Goal: Transaction & Acquisition: Purchase product/service

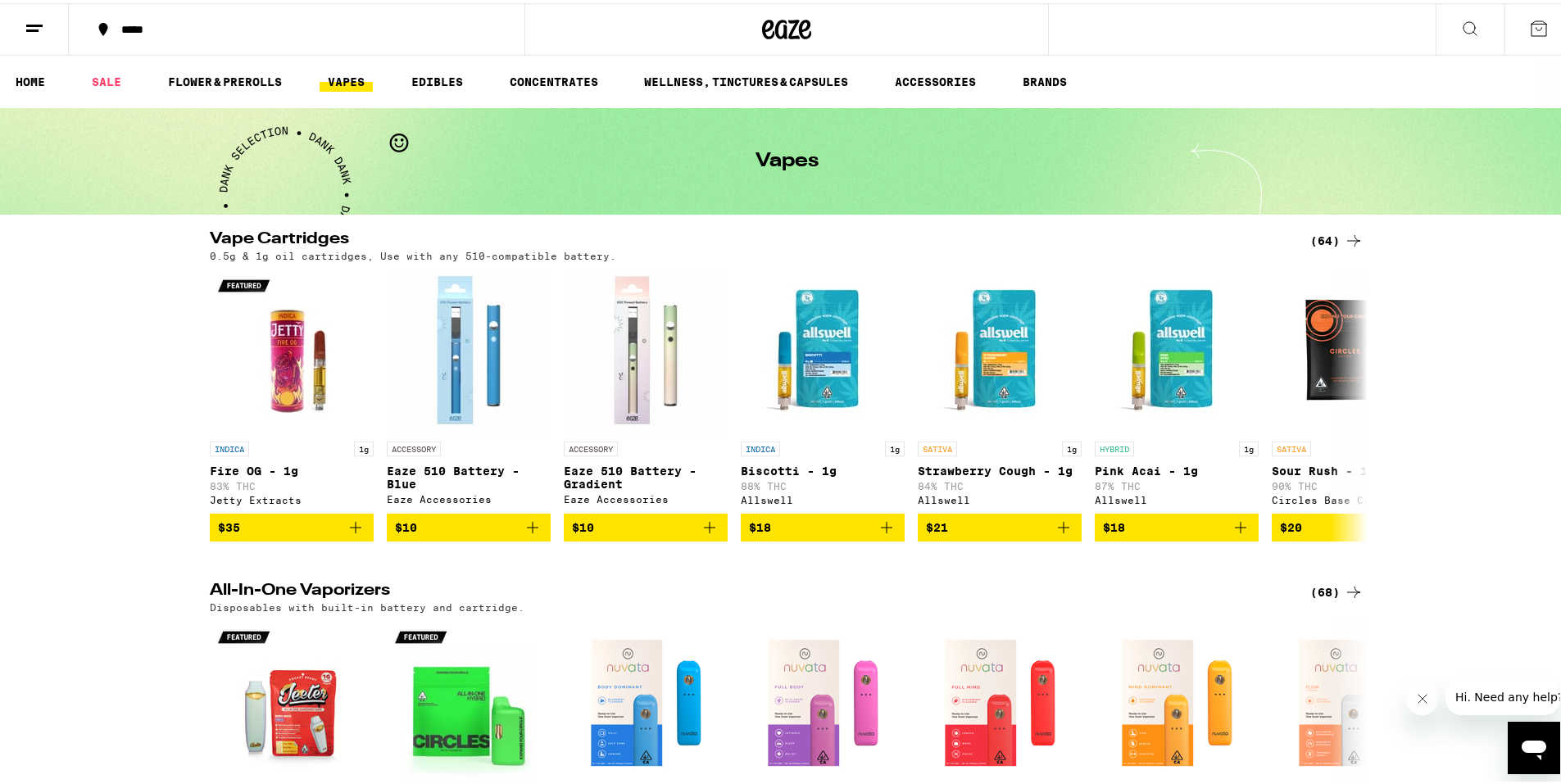
click at [72, 385] on div "Vape Cartridges (64) 0.5g & 1g oil cartridges, Use with any 510-compatible batt…" at bounding box center [786, 382] width 1573 height 310
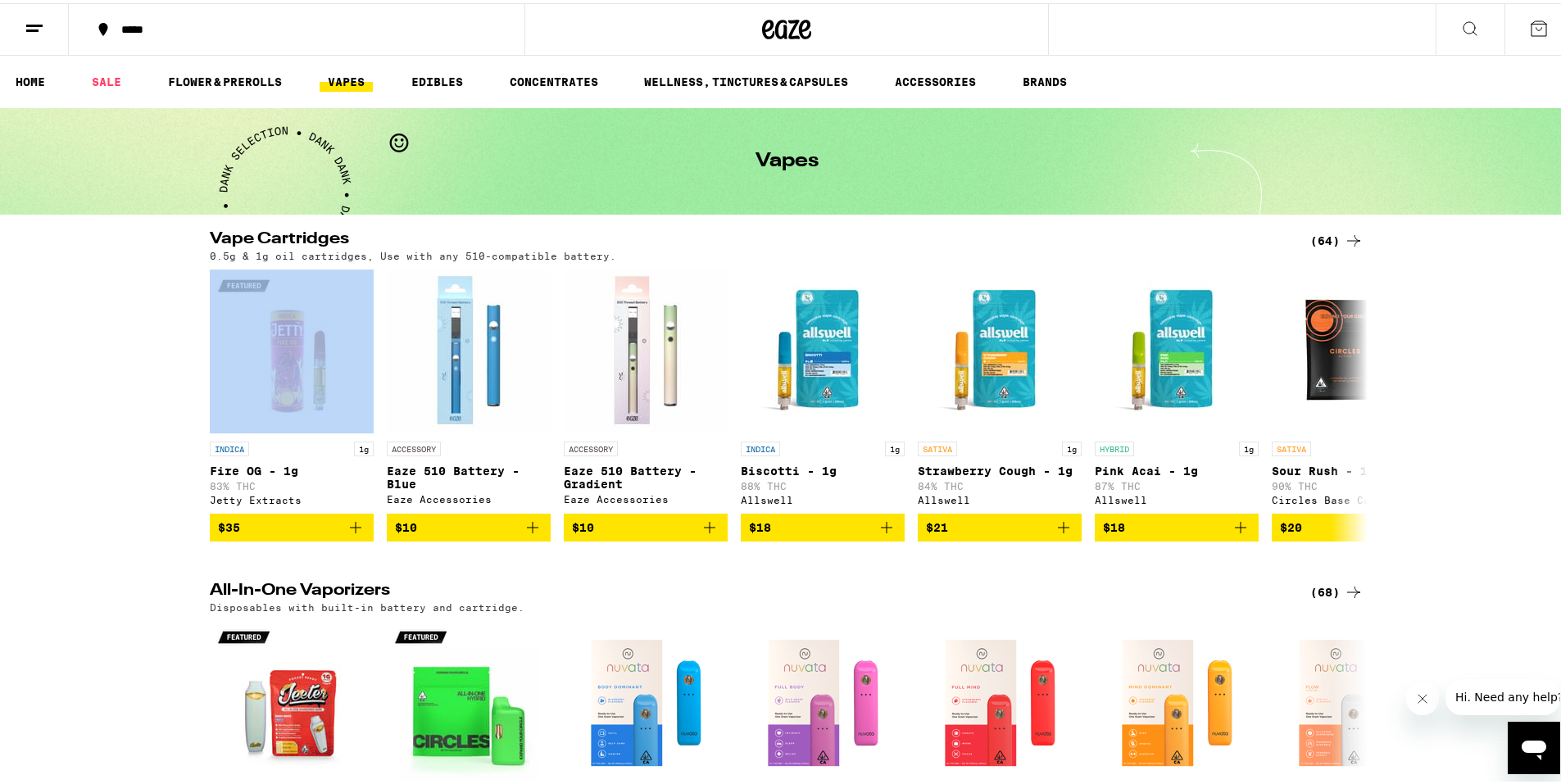
click at [72, 385] on div "Vape Cartridges (64) 0.5g & 1g oil cartridges, Use with any 510-compatible batt…" at bounding box center [786, 382] width 1573 height 310
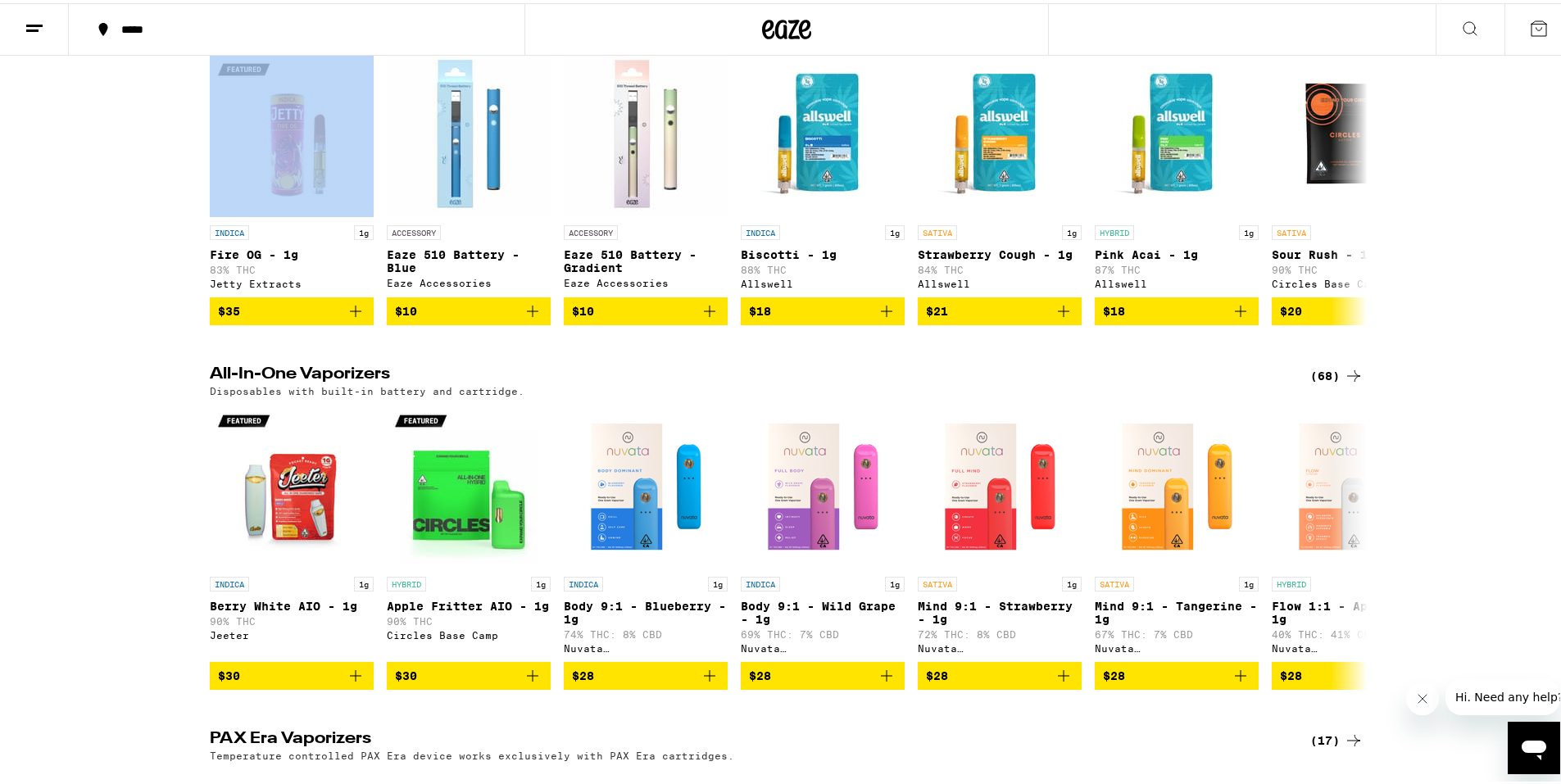
scroll to position [246, 0]
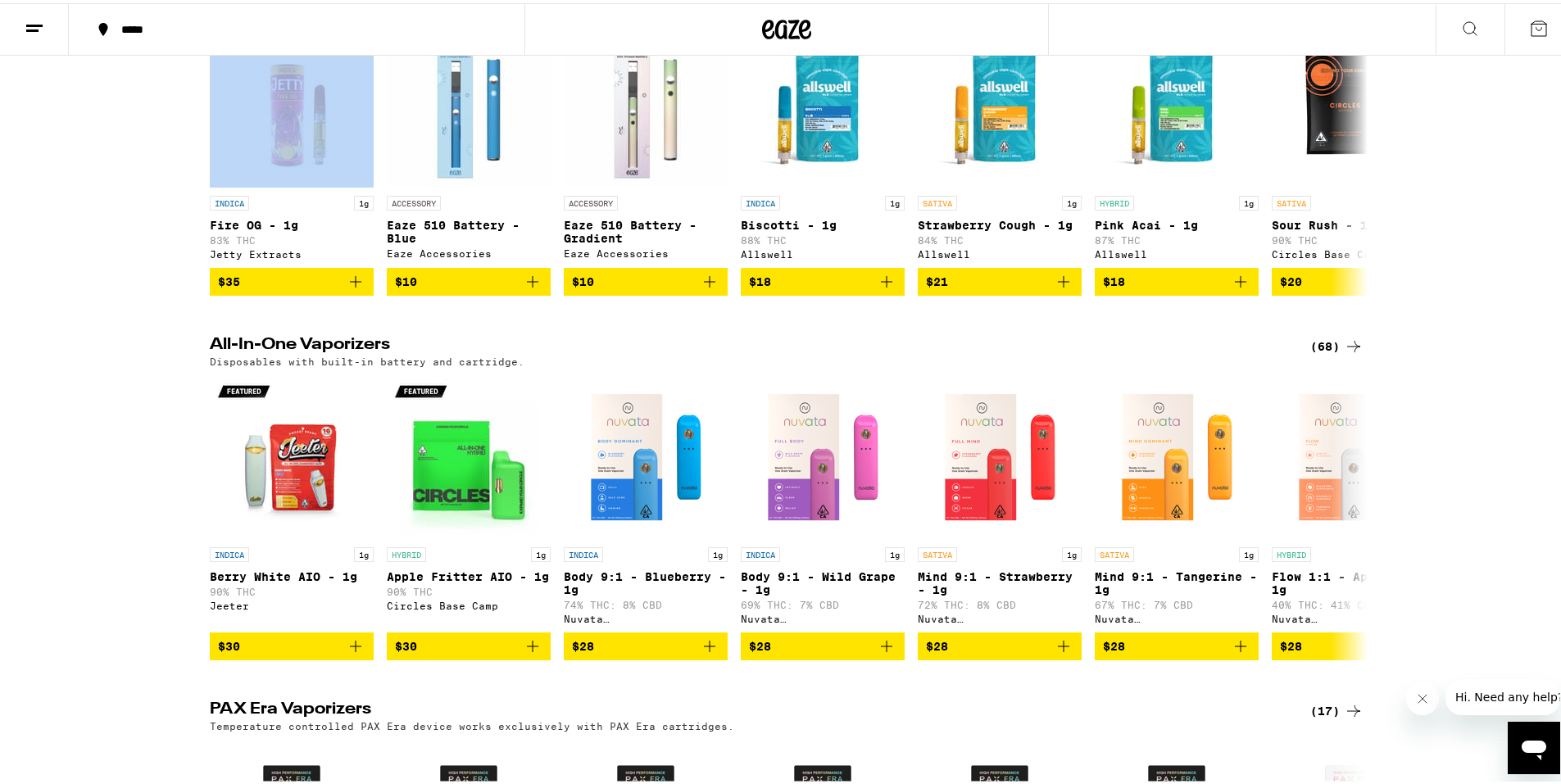
click at [1344, 348] on icon at bounding box center [1354, 343] width 19 height 19
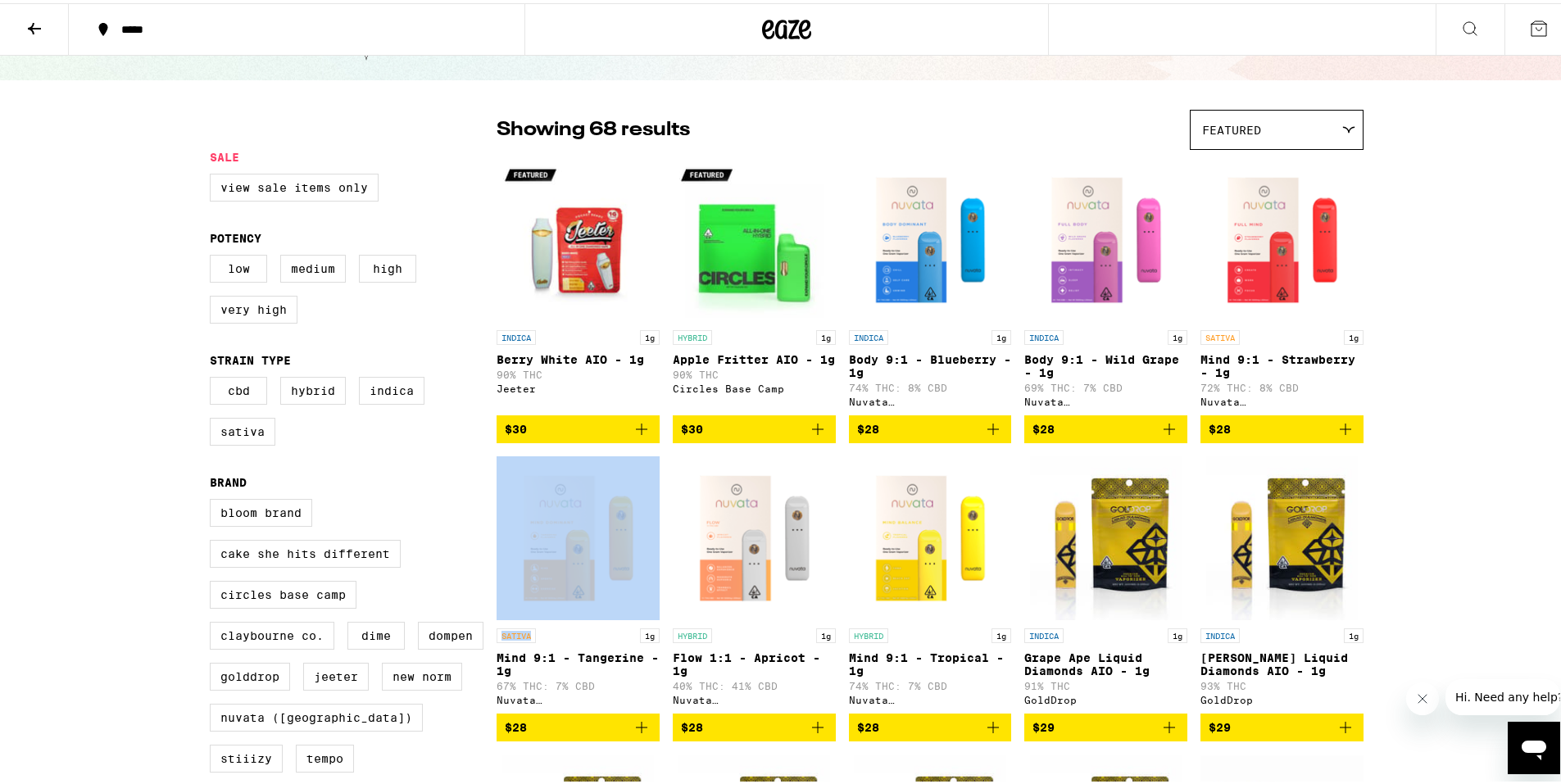
scroll to position [163, 0]
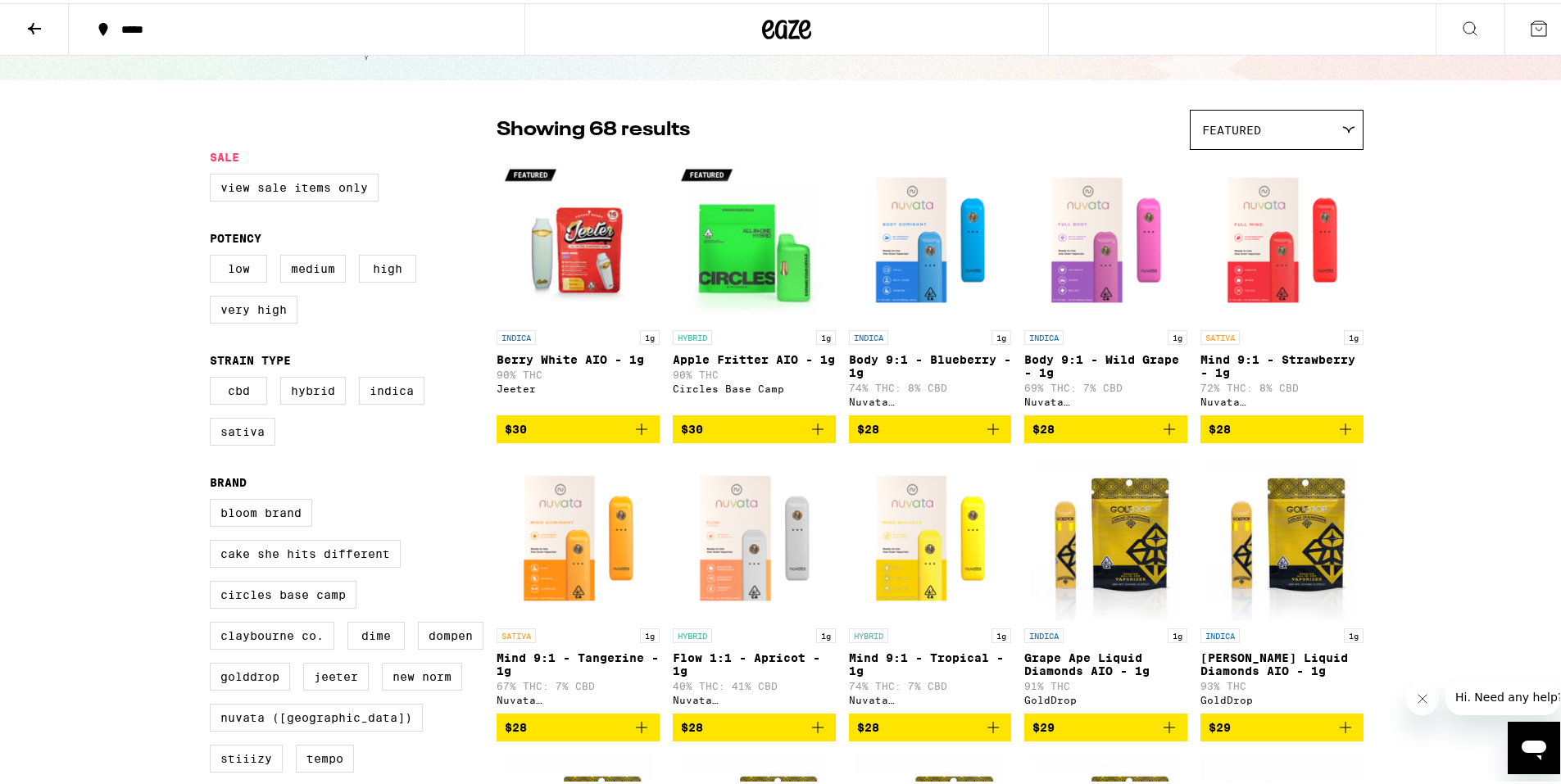
scroll to position [0, 0]
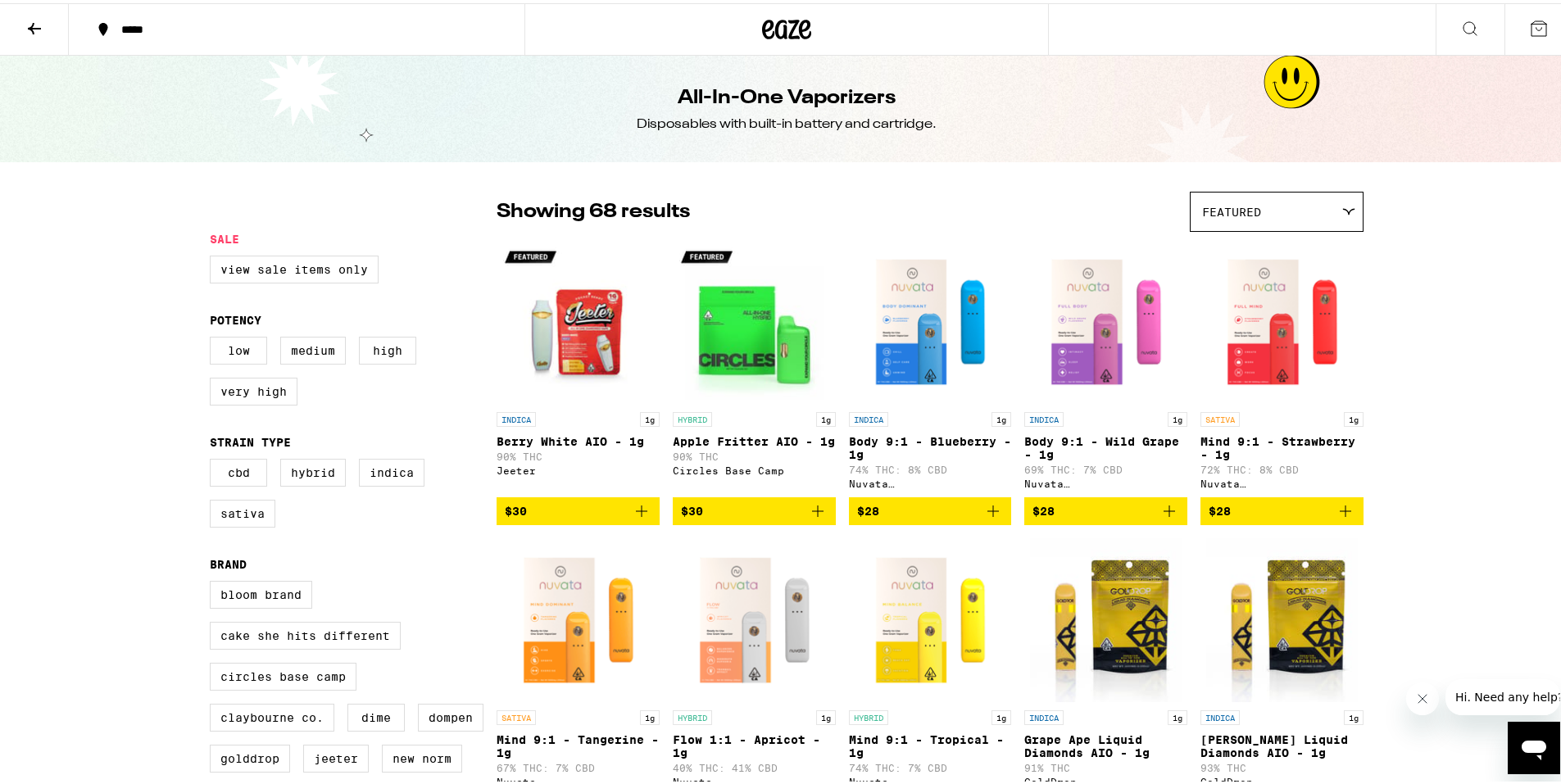
click at [1278, 351] on img "Open page for Mind 9:1 - Strawberry - 1g from Nuvata (CA)" at bounding box center [1282, 318] width 163 height 163
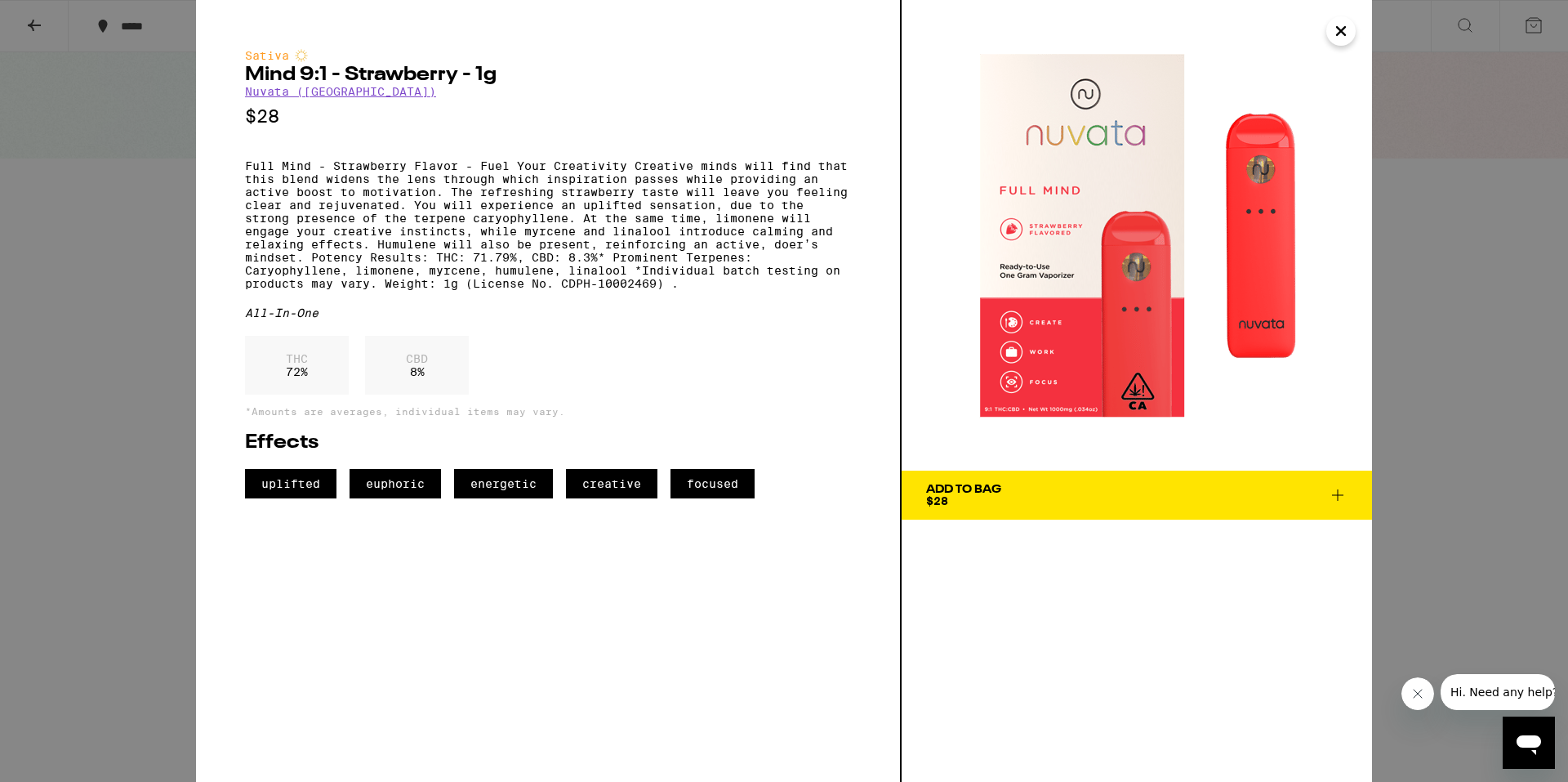
click at [1337, 24] on icon "Close" at bounding box center [1341, 31] width 19 height 24
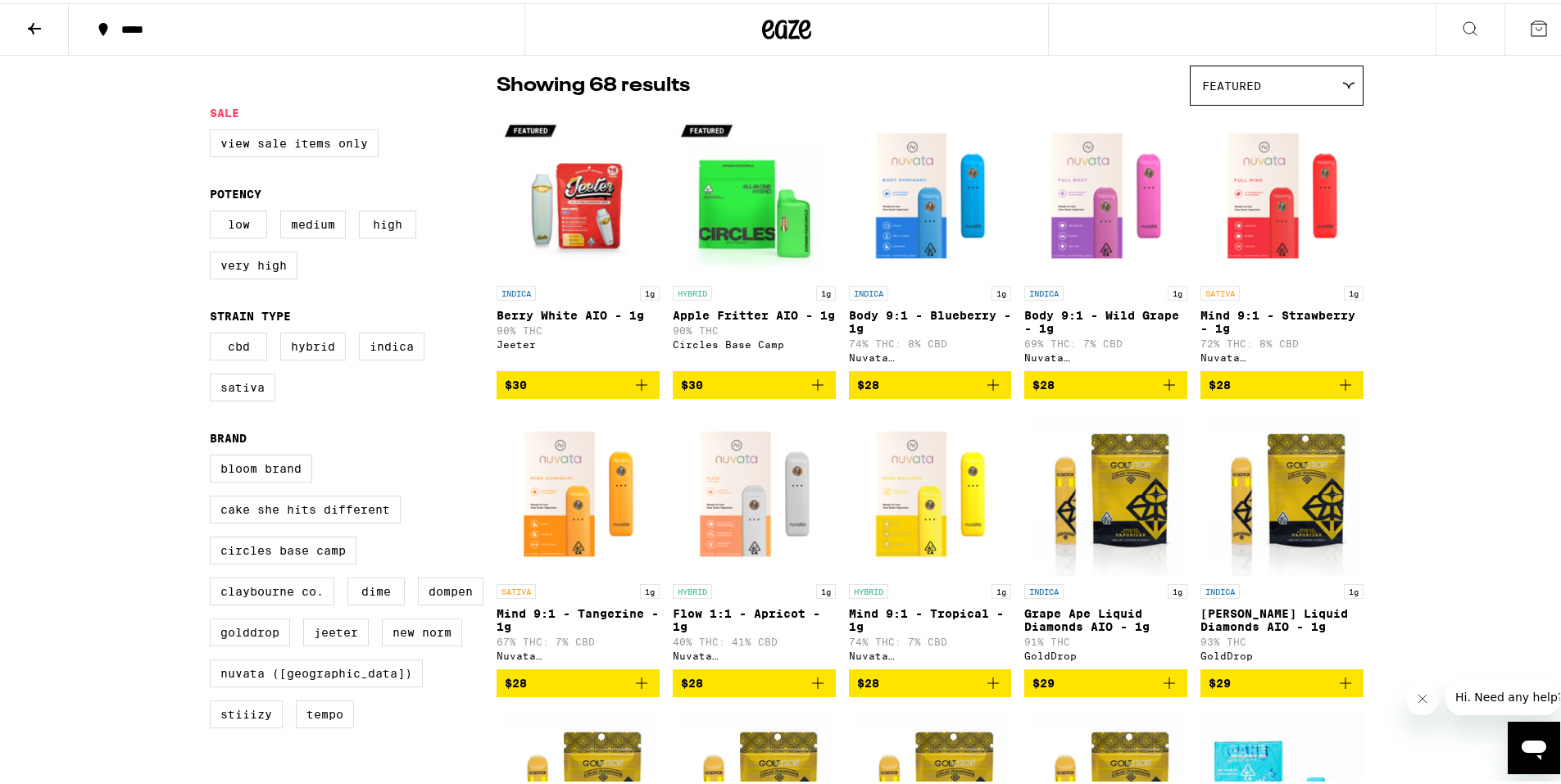
scroll to position [163, 0]
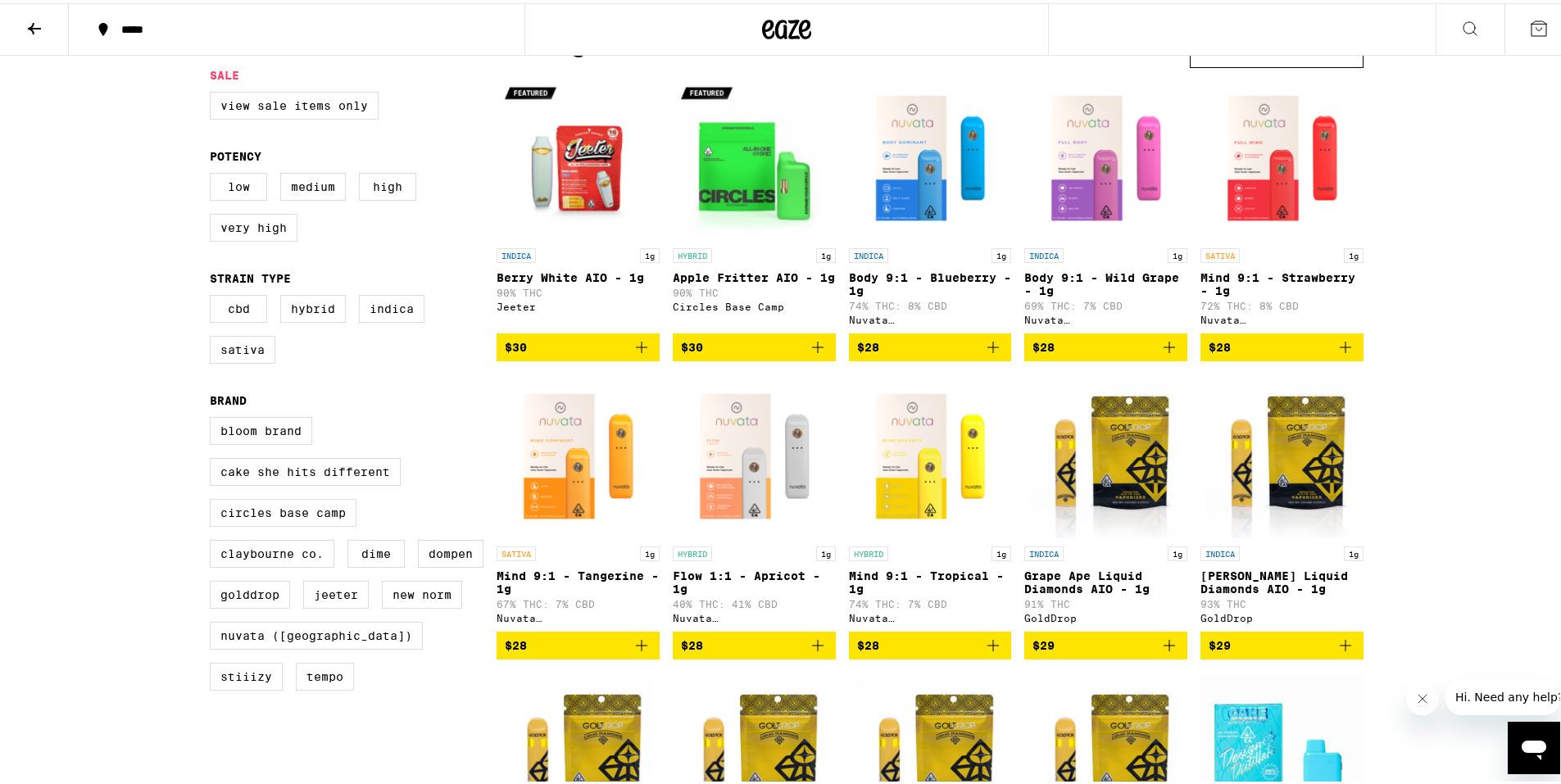
click at [898, 202] on img "Open page for Body 9:1 - Blueberry - 1g from Nuvata (CA)" at bounding box center [930, 154] width 163 height 163
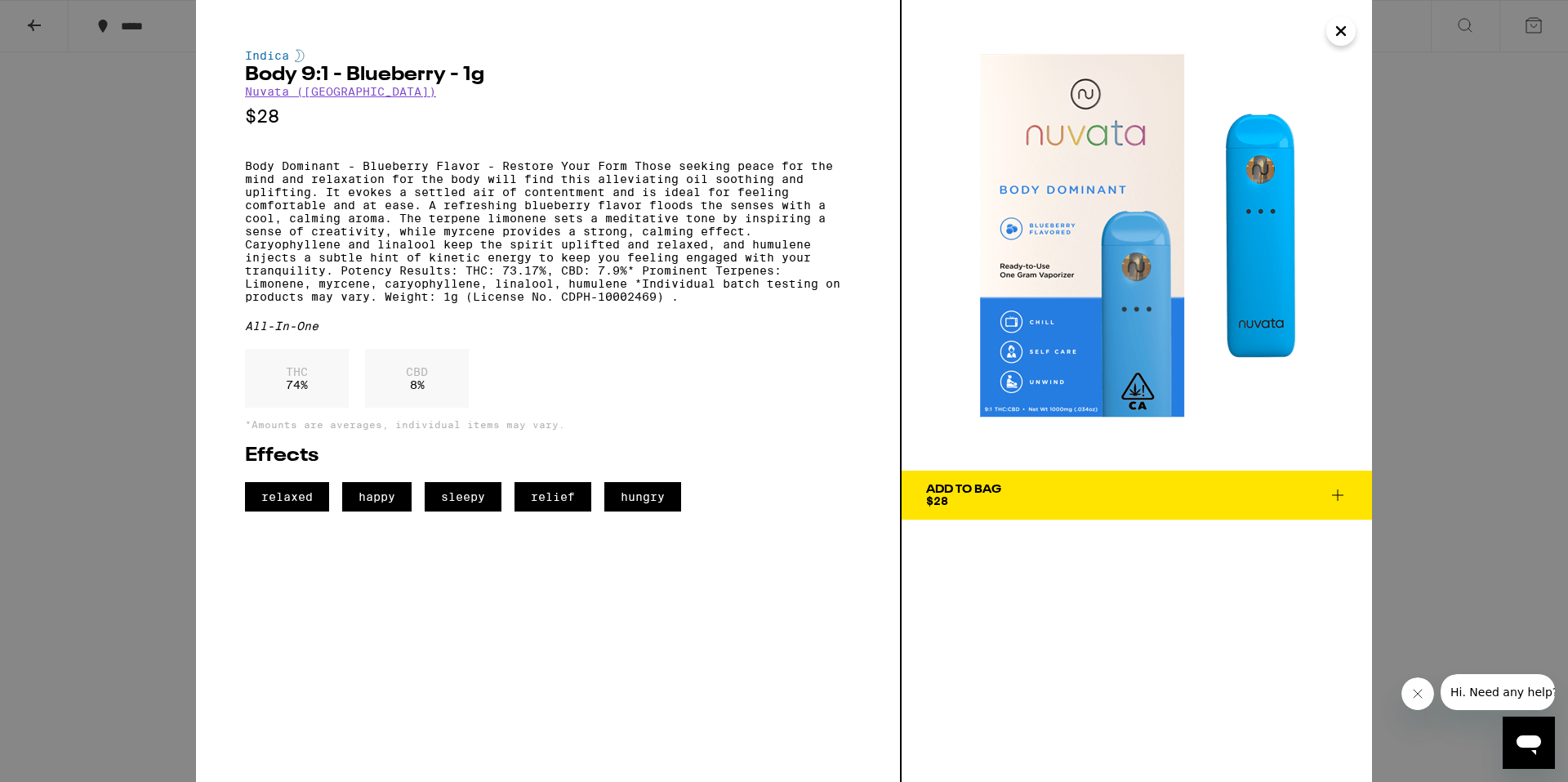
click at [138, 227] on div "Indica Body 9:1 - Blueberry - 1g Nuvata ([GEOGRAPHIC_DATA]) $28 Body Dominant -…" at bounding box center [784, 391] width 1568 height 782
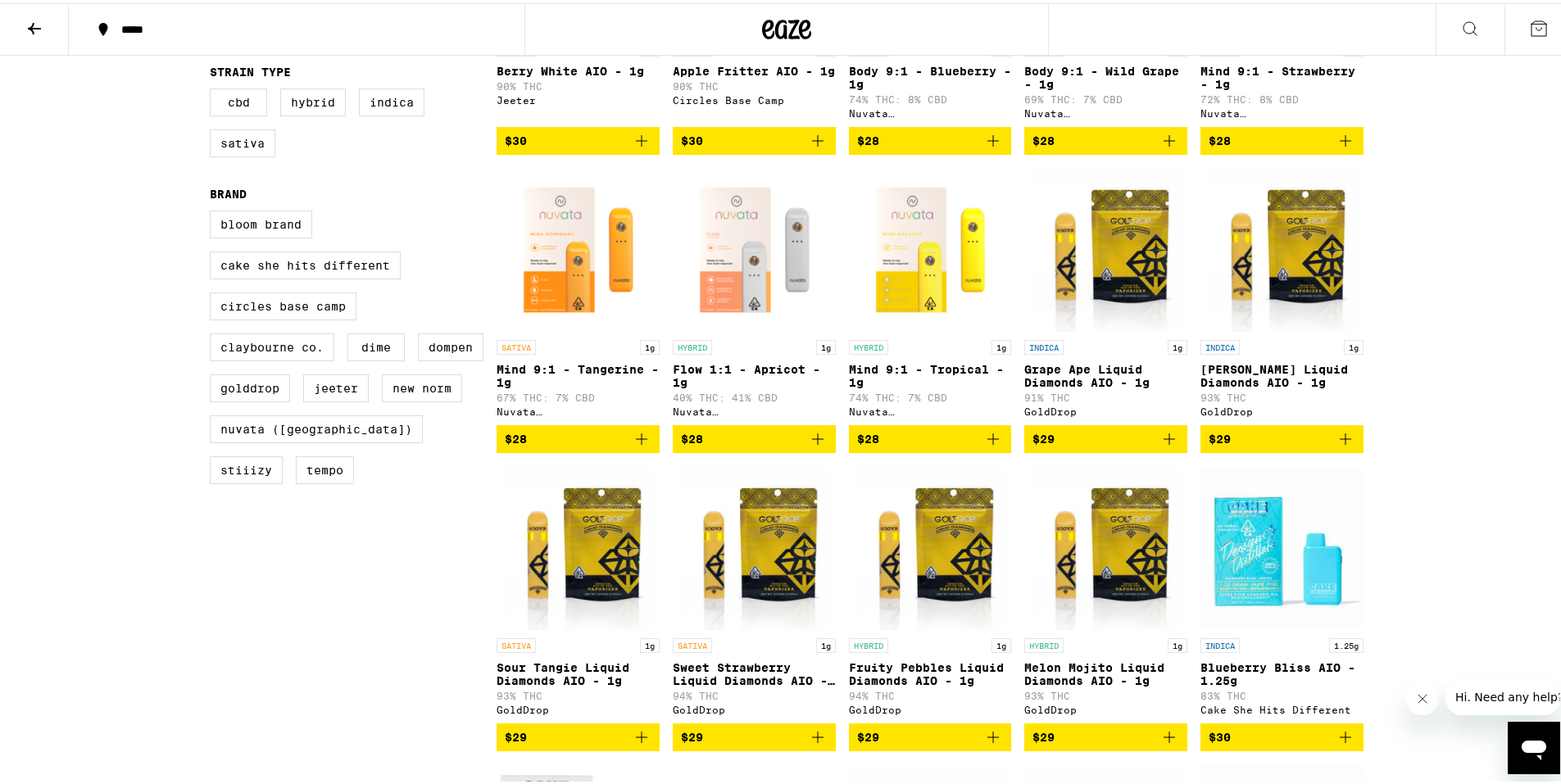
scroll to position [410, 0]
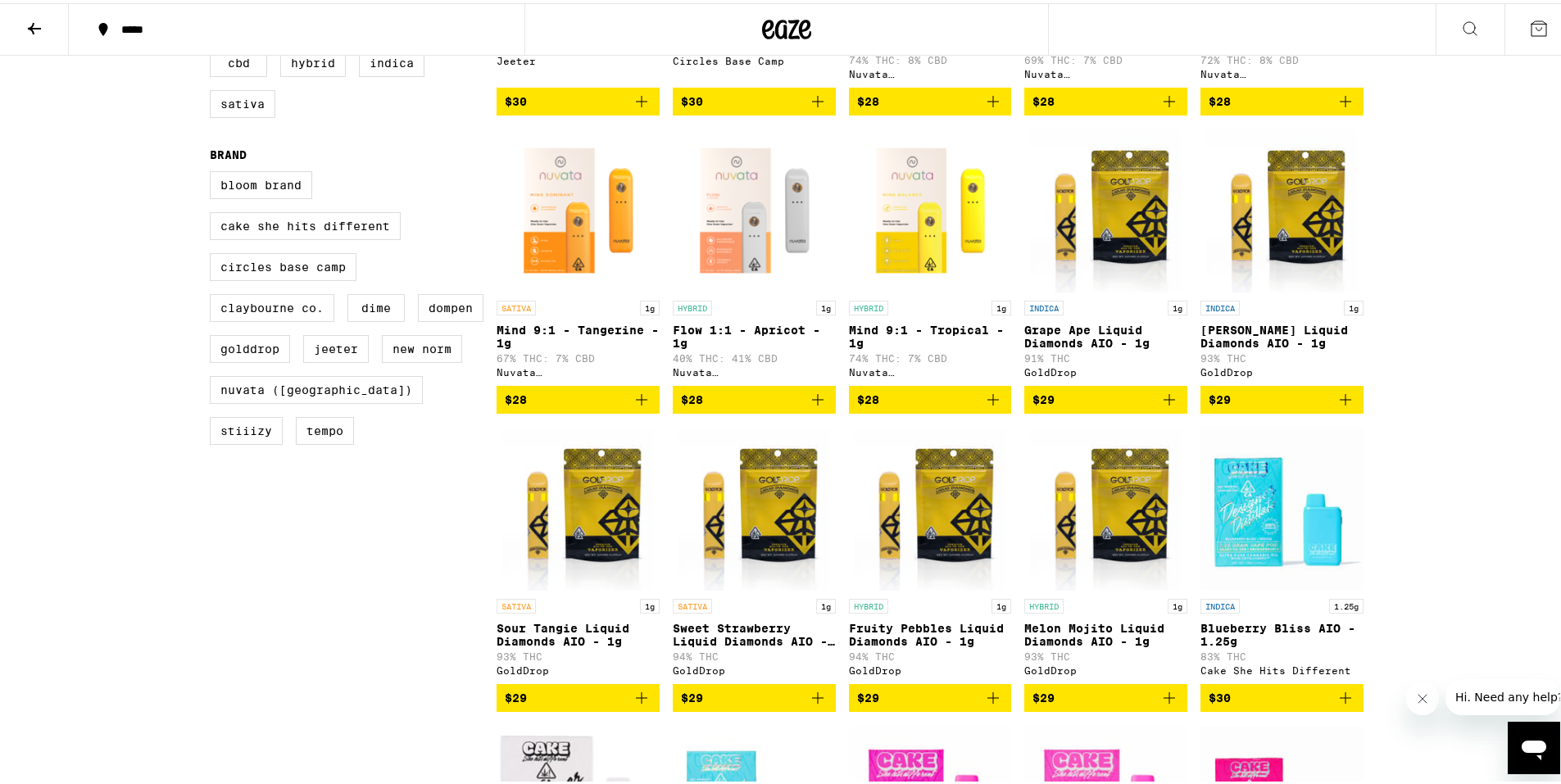
click at [926, 234] on img "Open page for Mind 9:1 - Tropical - 1g from Nuvata (CA)" at bounding box center [930, 206] width 163 height 163
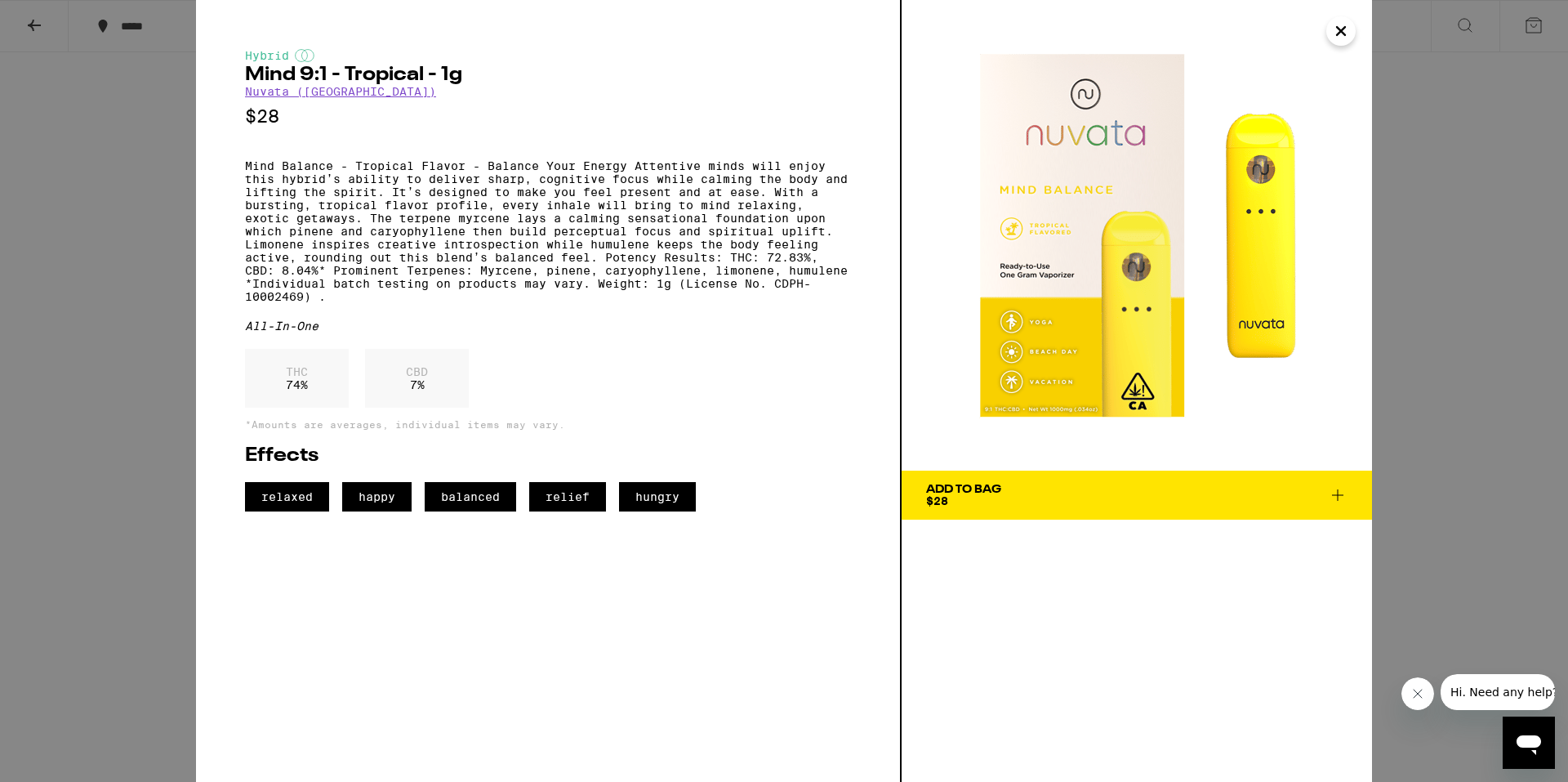
drag, startPoint x: 520, startPoint y: 668, endPoint x: 551, endPoint y: 664, distance: 31.3
click at [521, 668] on div "Hybrid Mind 9:1 - Tropical - 1g Nuvata ([GEOGRAPHIC_DATA]) $28 Mind Balance - T…" at bounding box center [549, 391] width 706 height 782
click at [1342, 494] on icon at bounding box center [1338, 495] width 19 height 19
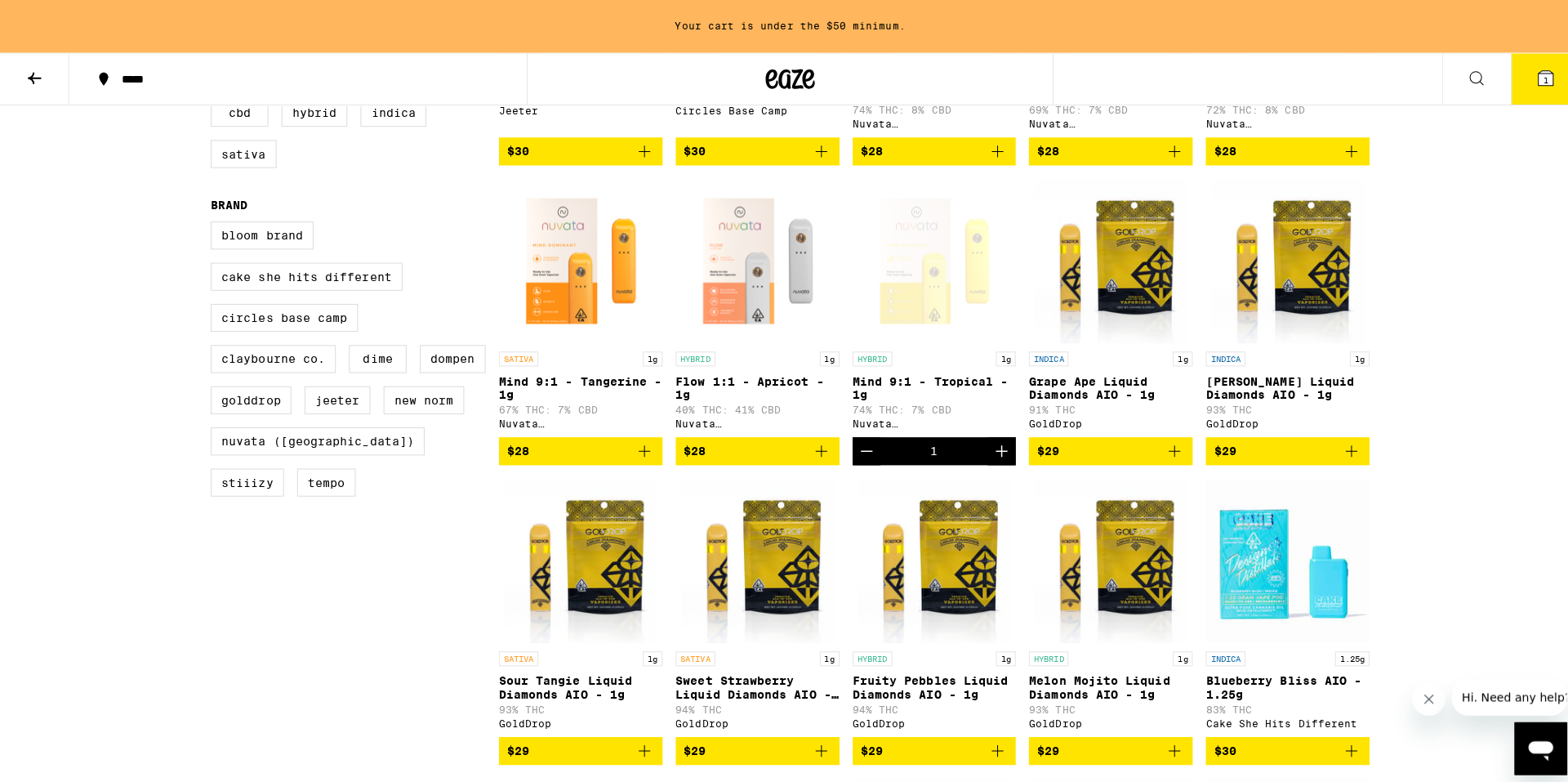
scroll to position [460, 0]
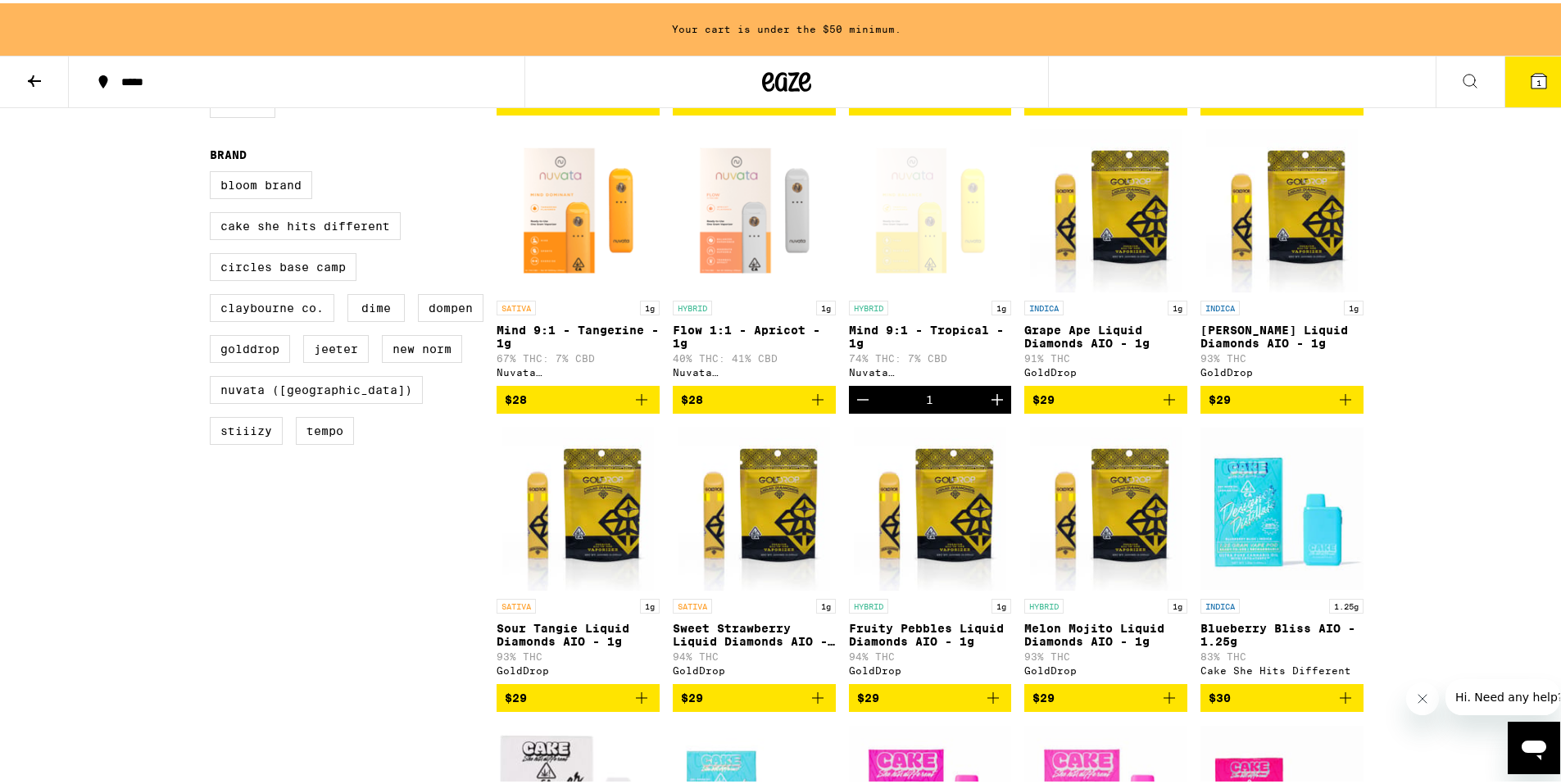
click at [1548, 81] on button "1" at bounding box center [1538, 79] width 69 height 51
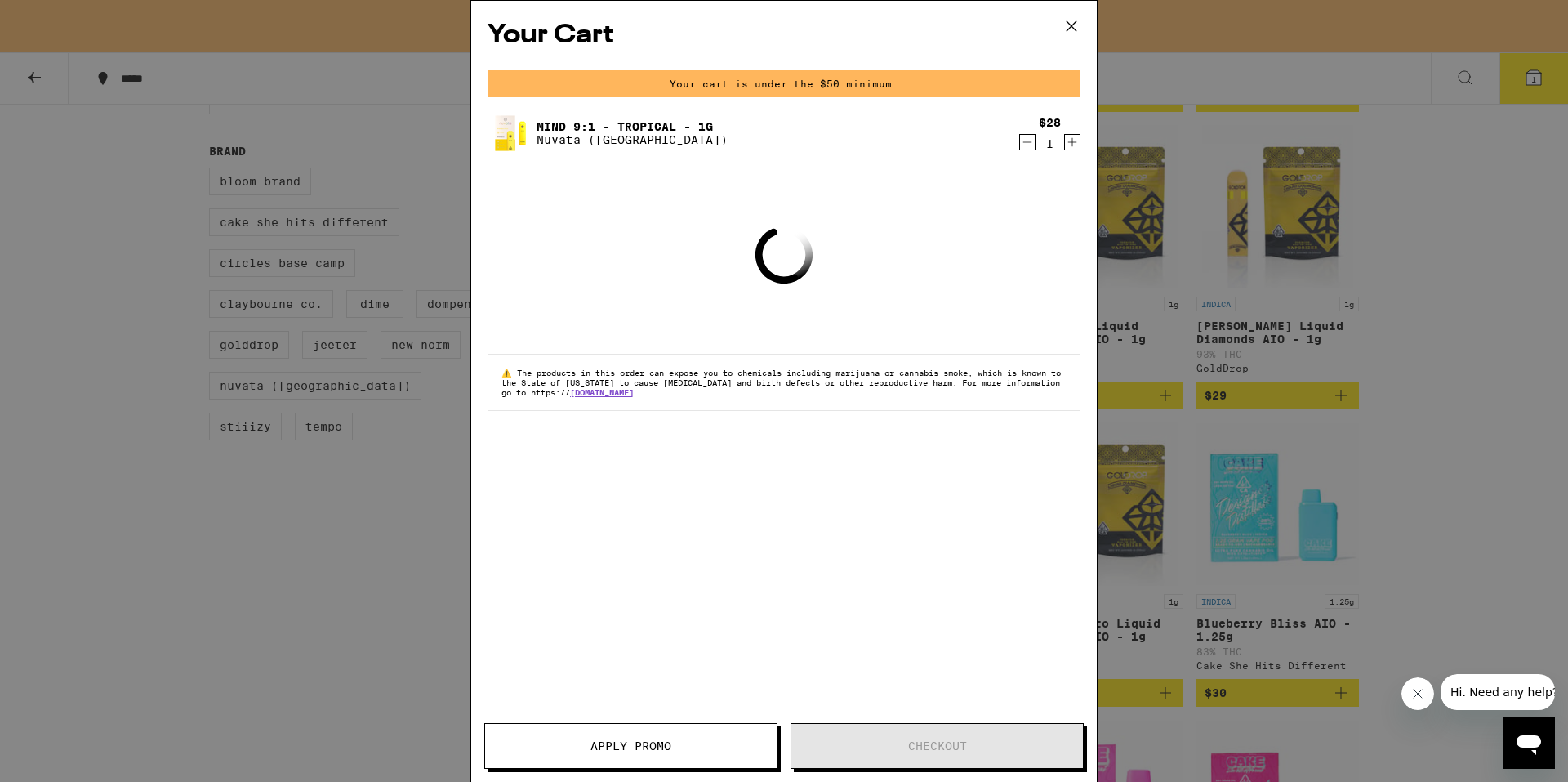
drag, startPoint x: 1069, startPoint y: 139, endPoint x: 959, endPoint y: 269, distance: 170.3
click at [927, 349] on div "Your Cart Your cart is under the $50 minimum. Mind 9:1 - Tropical - 1g Nuvata (…" at bounding box center [784, 367] width 626 height 732
drag, startPoint x: 1069, startPoint y: 141, endPoint x: 1056, endPoint y: 157, distance: 20.6
click at [1056, 157] on div "Mind 9:1 - Tropical - 1g Nuvata ([GEOGRAPHIC_DATA]) $28 1" at bounding box center [784, 139] width 593 height 58
click at [1069, 139] on icon "Increment" at bounding box center [1072, 142] width 15 height 19
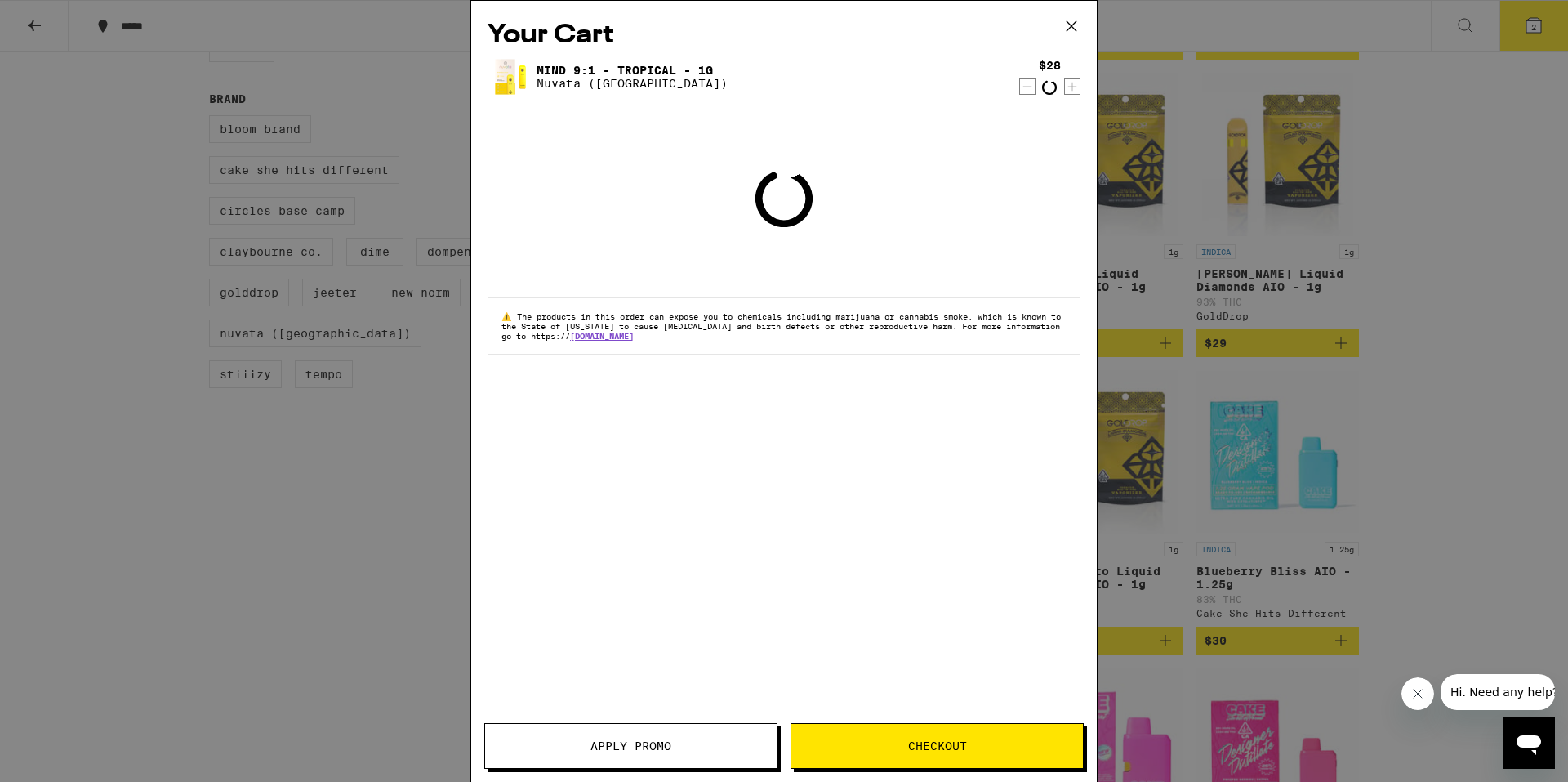
scroll to position [409, 0]
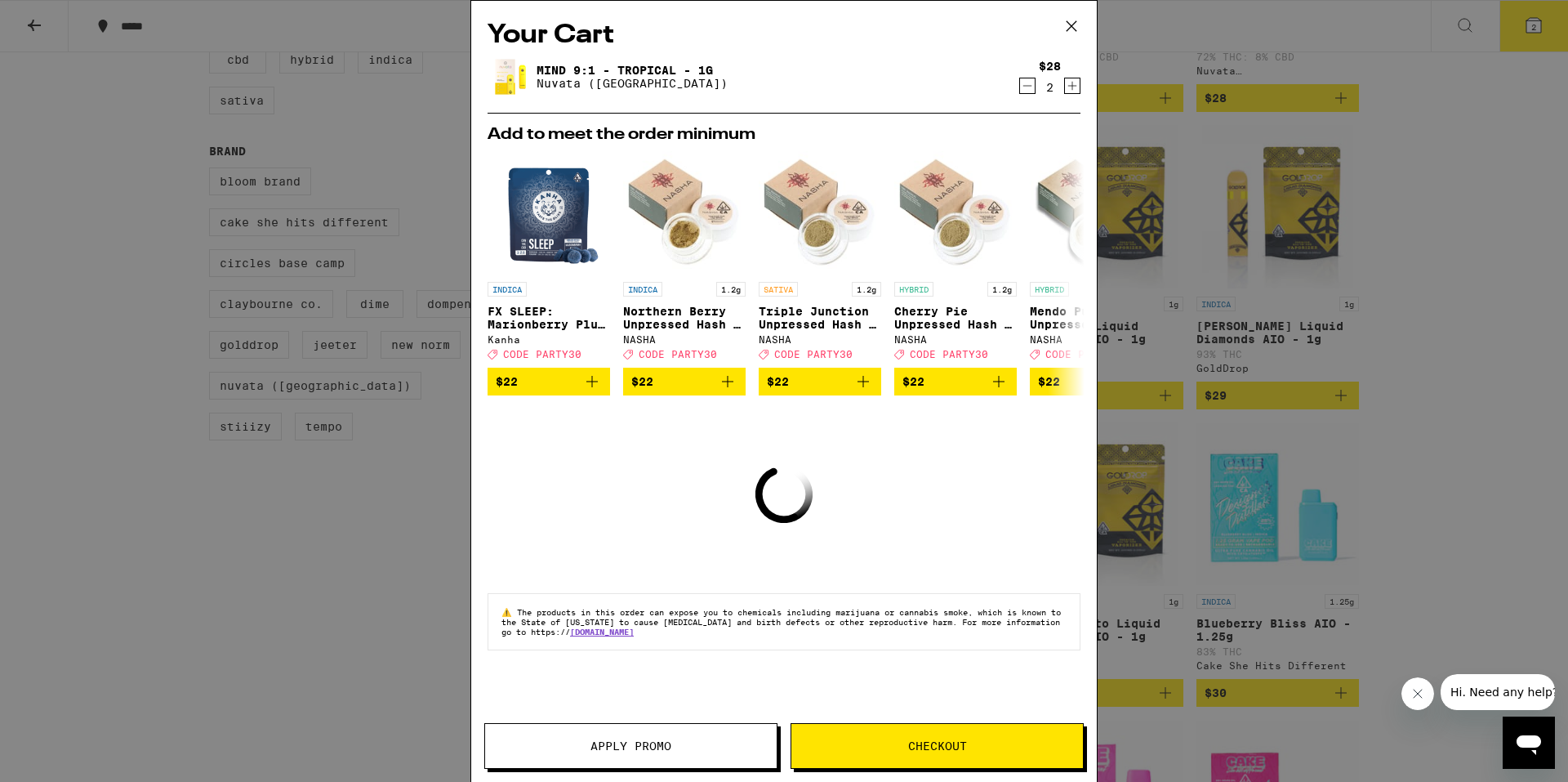
click at [933, 761] on button "Checkout" at bounding box center [937, 745] width 293 height 45
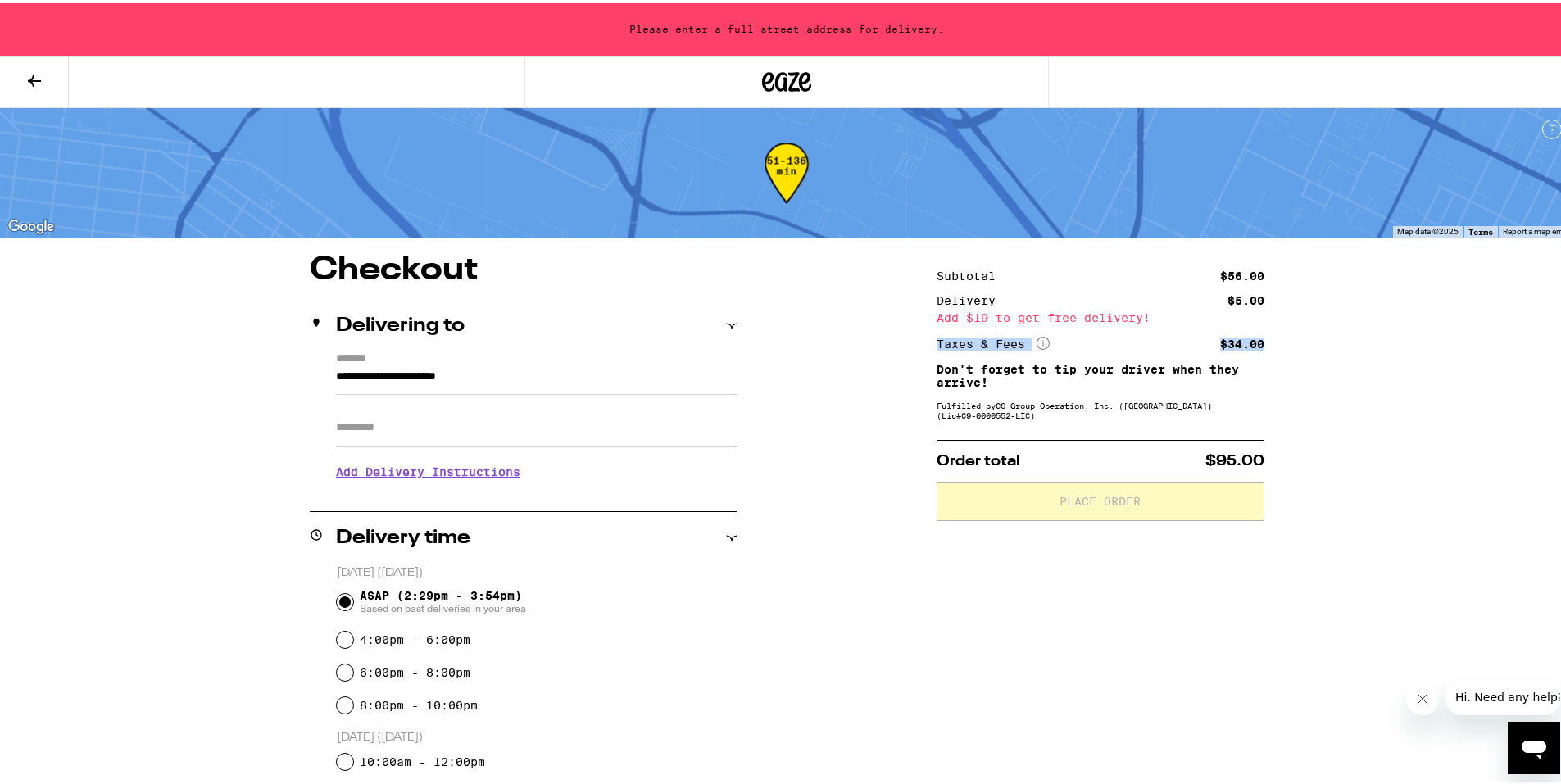
drag, startPoint x: 944, startPoint y: 341, endPoint x: 1267, endPoint y: 343, distance: 323.0
click at [1267, 343] on div "**********" at bounding box center [786, 683] width 1180 height 864
click at [1321, 358] on div "**********" at bounding box center [786, 683] width 1180 height 864
click at [37, 65] on button at bounding box center [34, 79] width 69 height 52
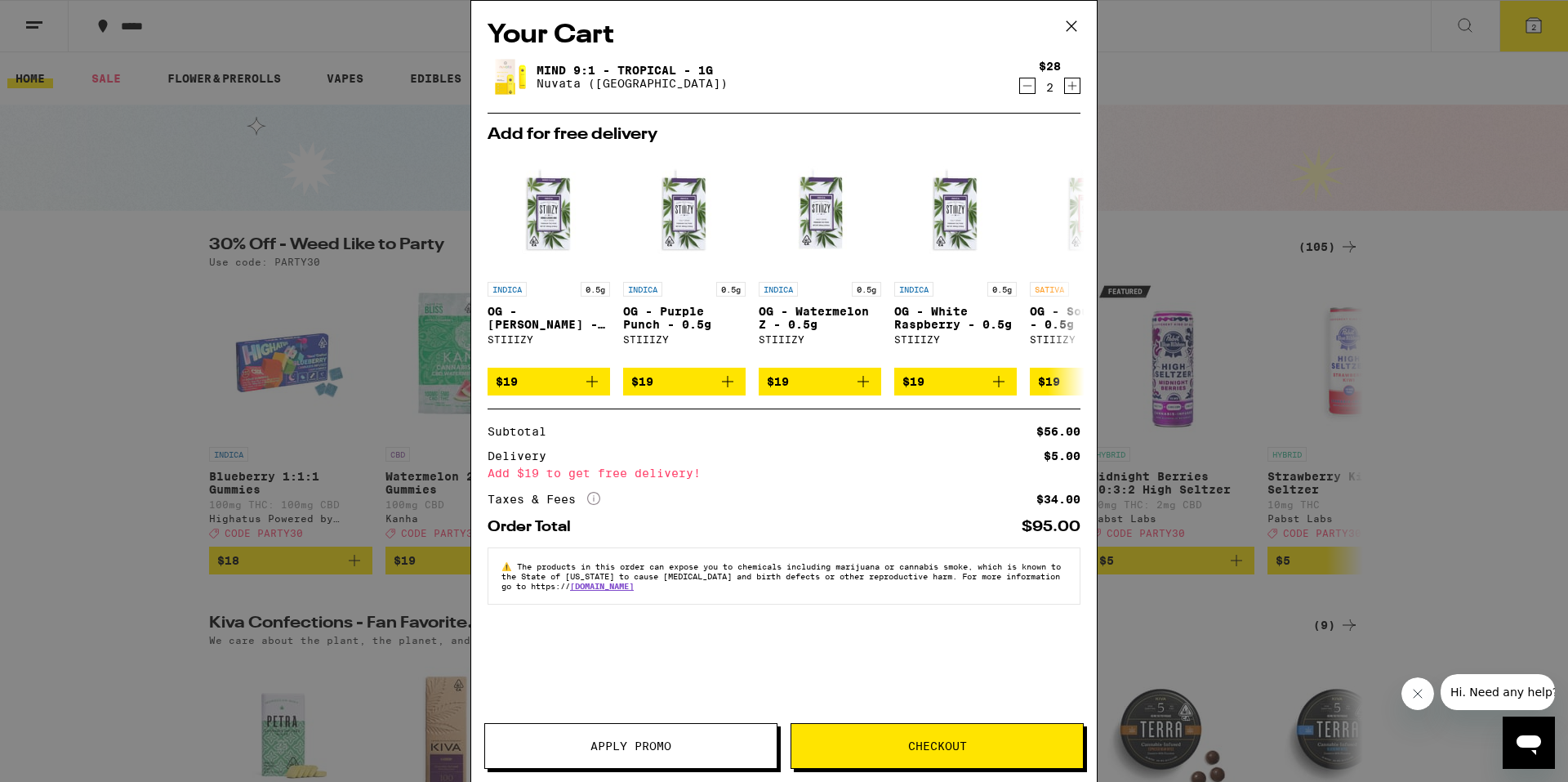
drag, startPoint x: 1069, startPoint y: 27, endPoint x: 54, endPoint y: 189, distance: 1027.8
click at [54, 189] on div "Your Cart Mind 9:1 - Tropical - 1g Nuvata ([GEOGRAPHIC_DATA]) $28 2 Add for fre…" at bounding box center [784, 391] width 1568 height 782
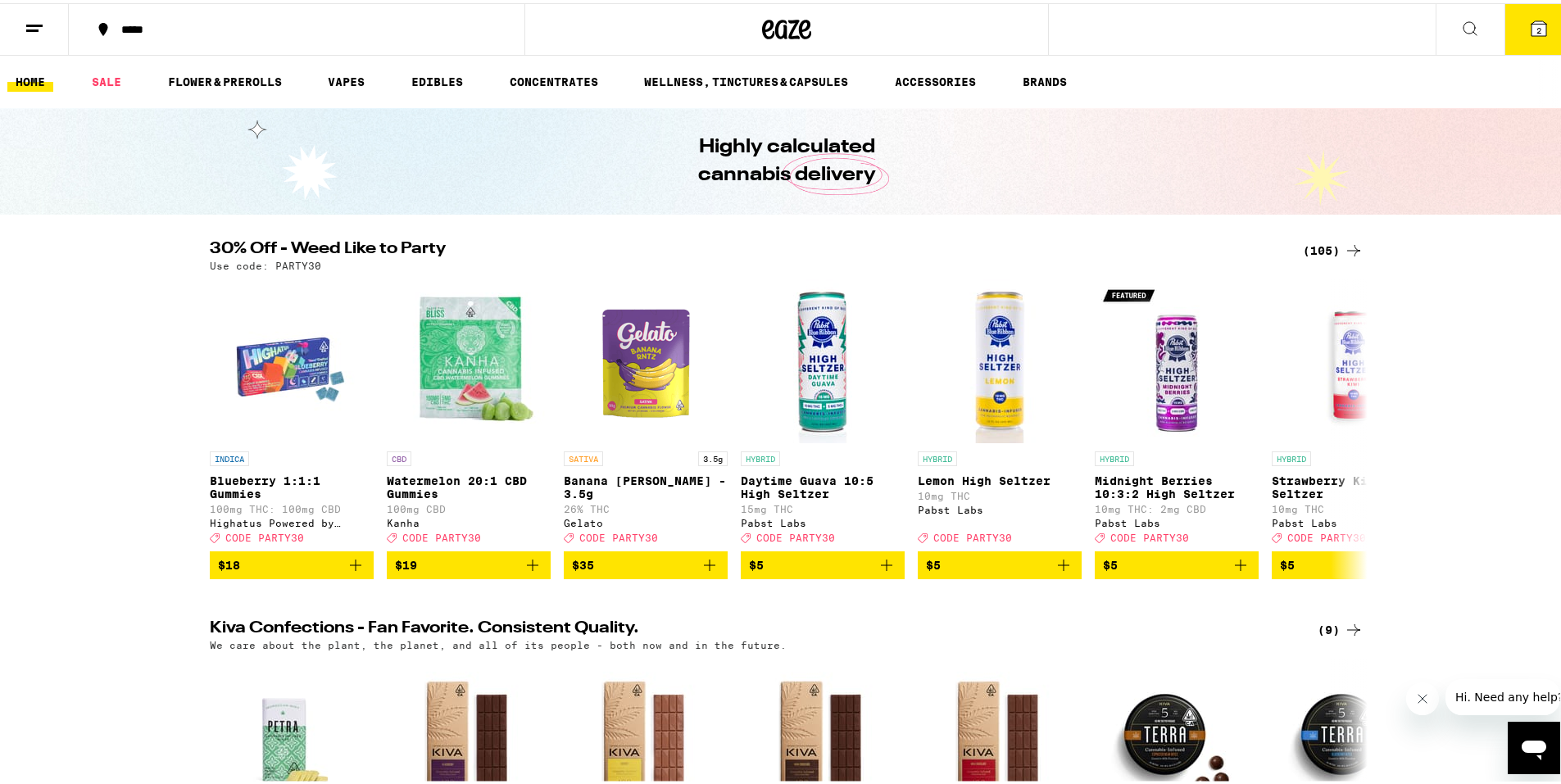
click at [1537, 14] on button "2" at bounding box center [1538, 26] width 69 height 51
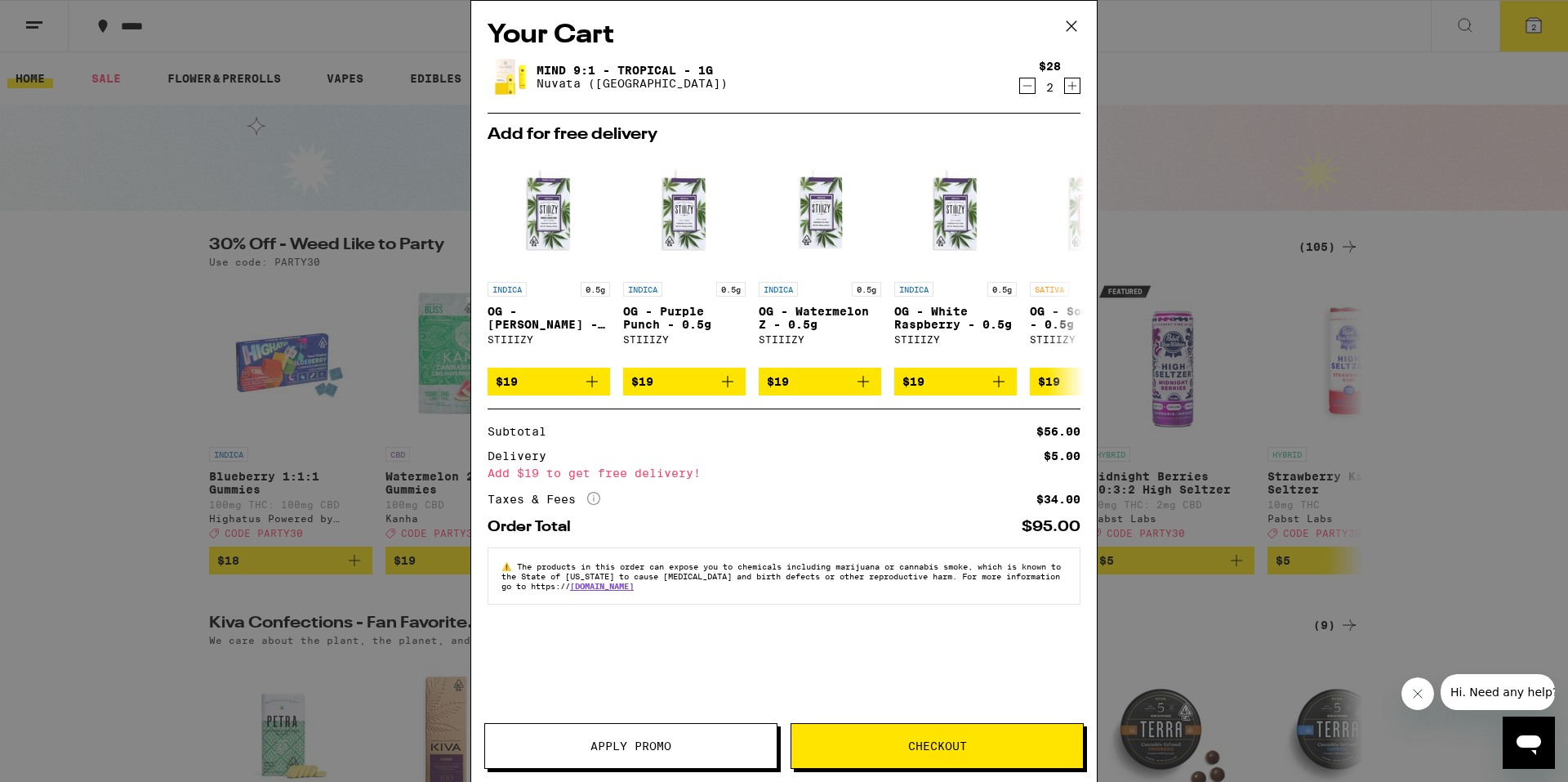
drag, startPoint x: 1074, startPoint y: 21, endPoint x: 1232, endPoint y: 3, distance: 159.0
click at [1232, 3] on div "Your Cart Mind 9:1 - Tropical - 1g Nuvata ([GEOGRAPHIC_DATA]) $28 2 Add for fre…" at bounding box center [784, 391] width 1568 height 782
